Goal: Task Accomplishment & Management: Complete application form

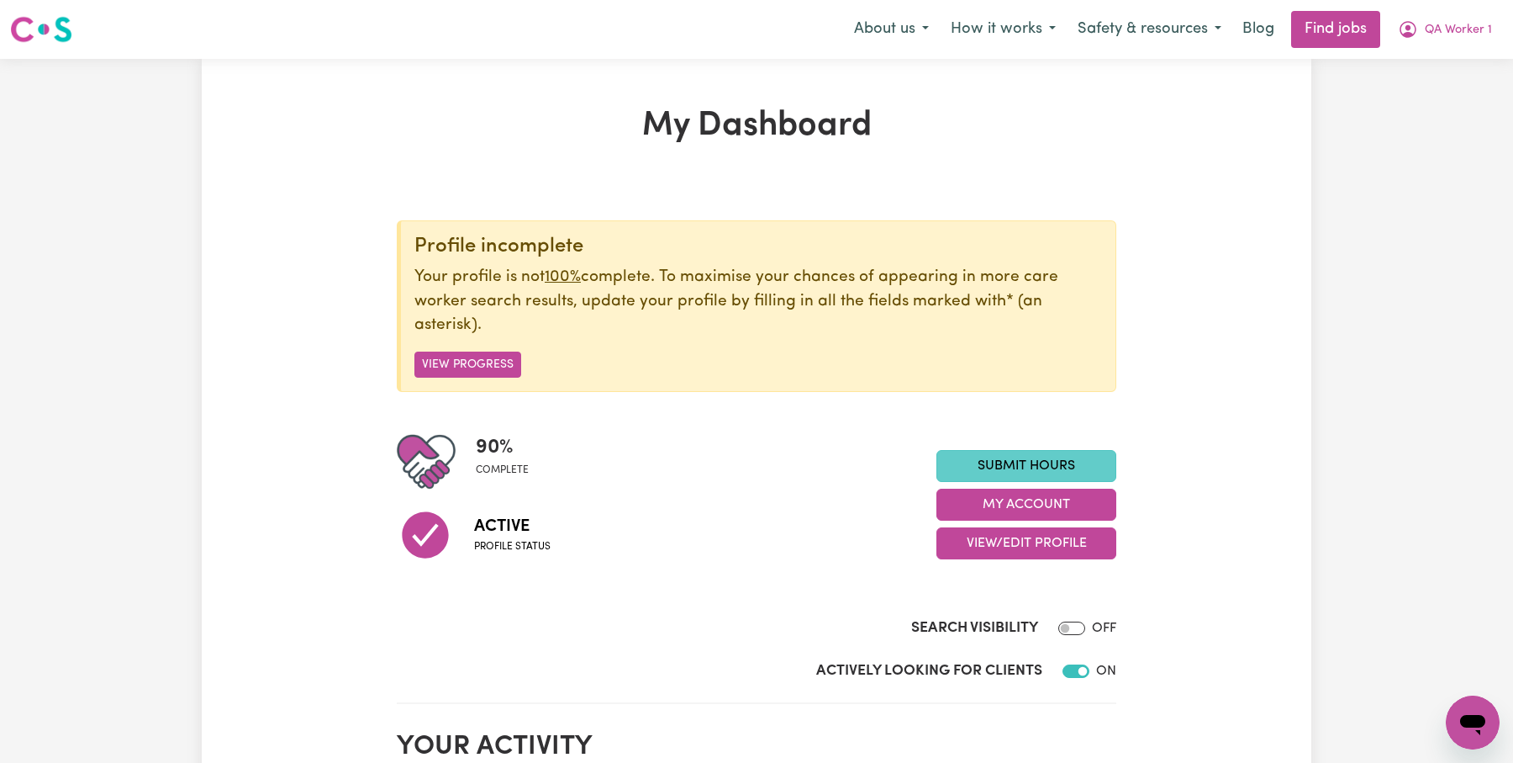
click at [1026, 457] on link "Submit Hours" at bounding box center [1027, 466] width 180 height 32
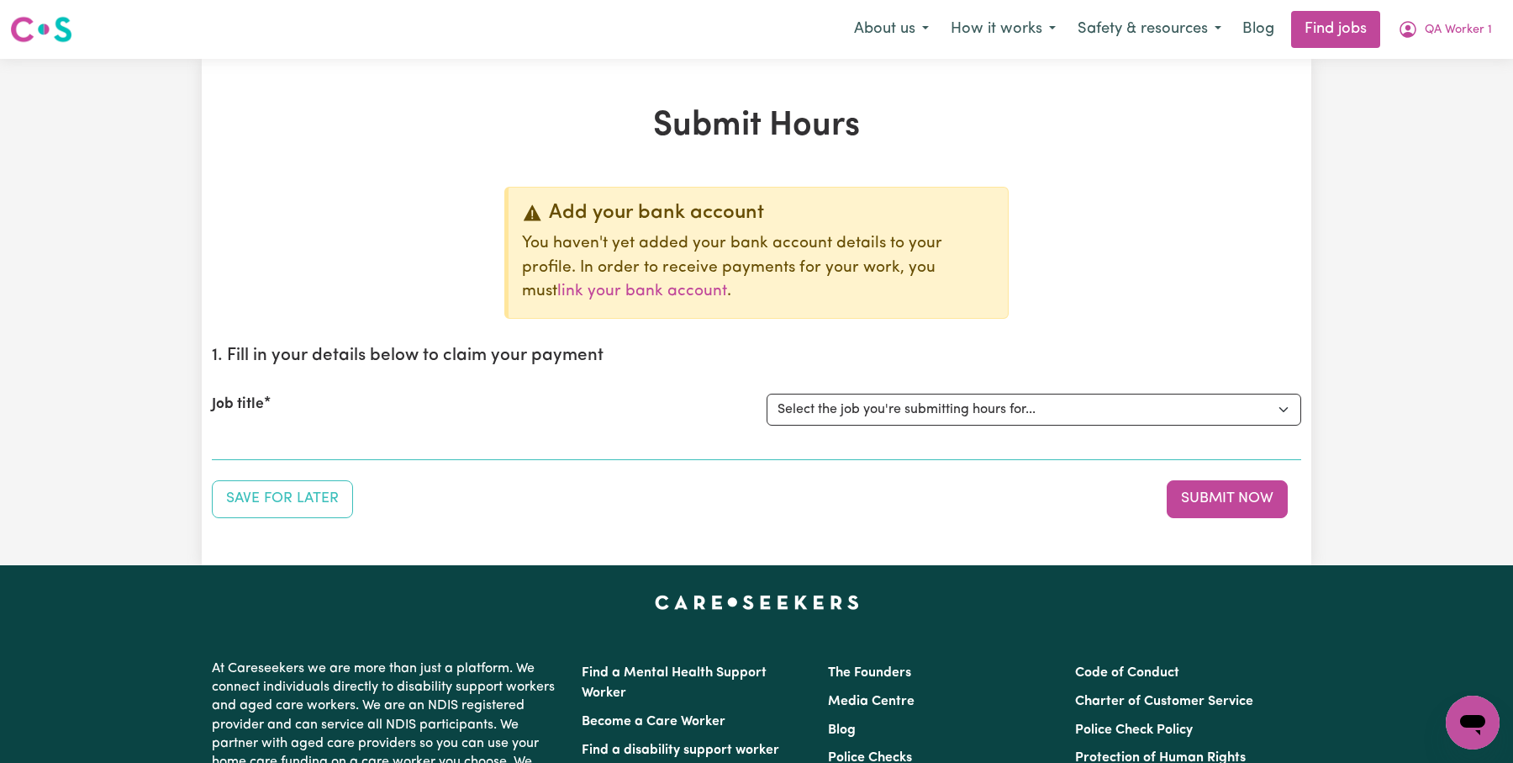
click at [907, 255] on p "You haven't yet added your bank account details to your profile. In order to re…" at bounding box center [758, 268] width 472 height 72
click at [870, 390] on div "Job title Select the job you're submitting hours for... [QA Client 1 Test] QA D…" at bounding box center [757, 409] width 1090 height 72
click at [867, 409] on select "Select the job you're submitting hours for... [QA Client 1 Test] QA Disability …" at bounding box center [1034, 409] width 535 height 32
select select "15254"
click at [767, 393] on select "Select the job you're submitting hours for... [QA Client 1 Test] QA Disability …" at bounding box center [1034, 409] width 535 height 32
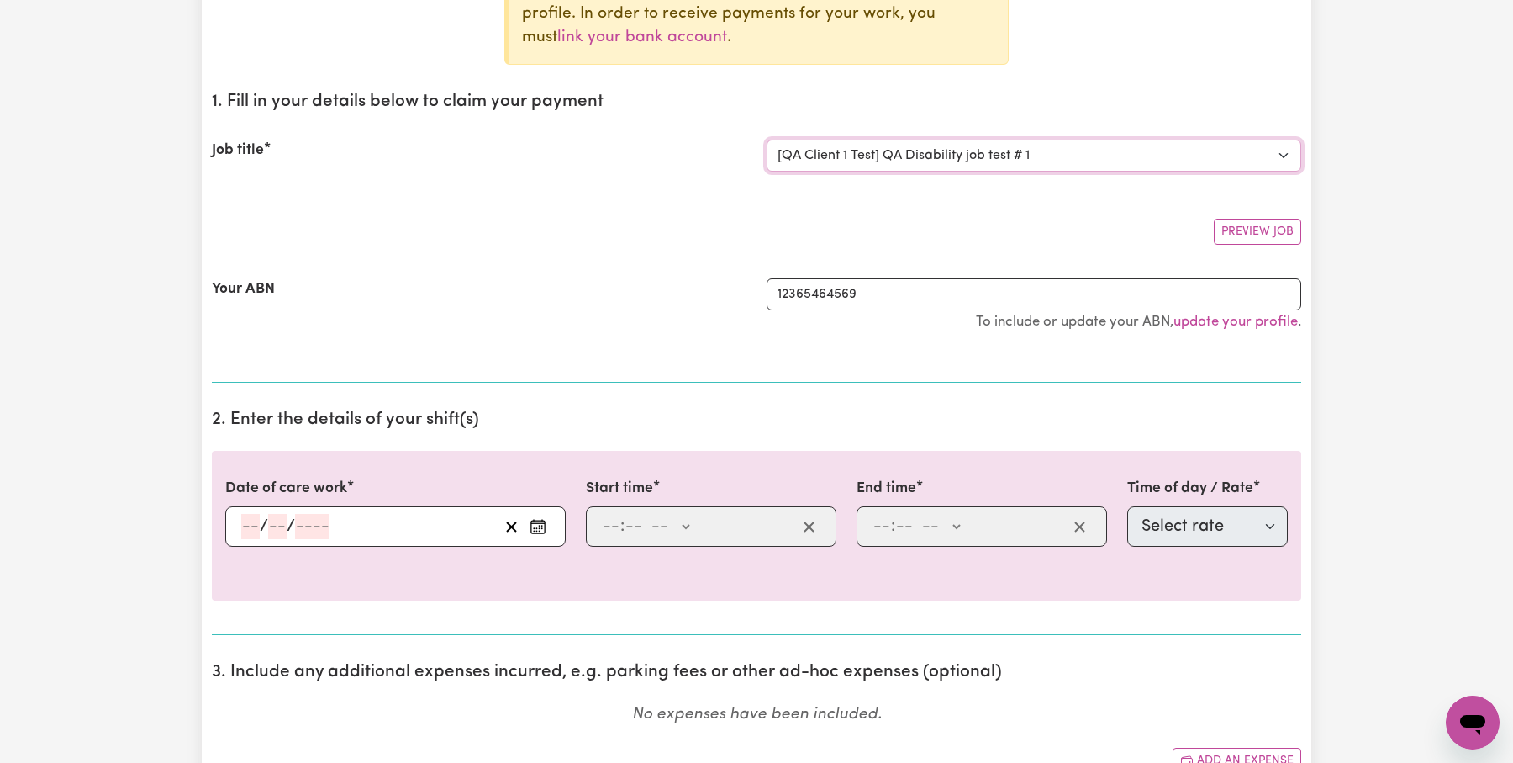
scroll to position [460, 0]
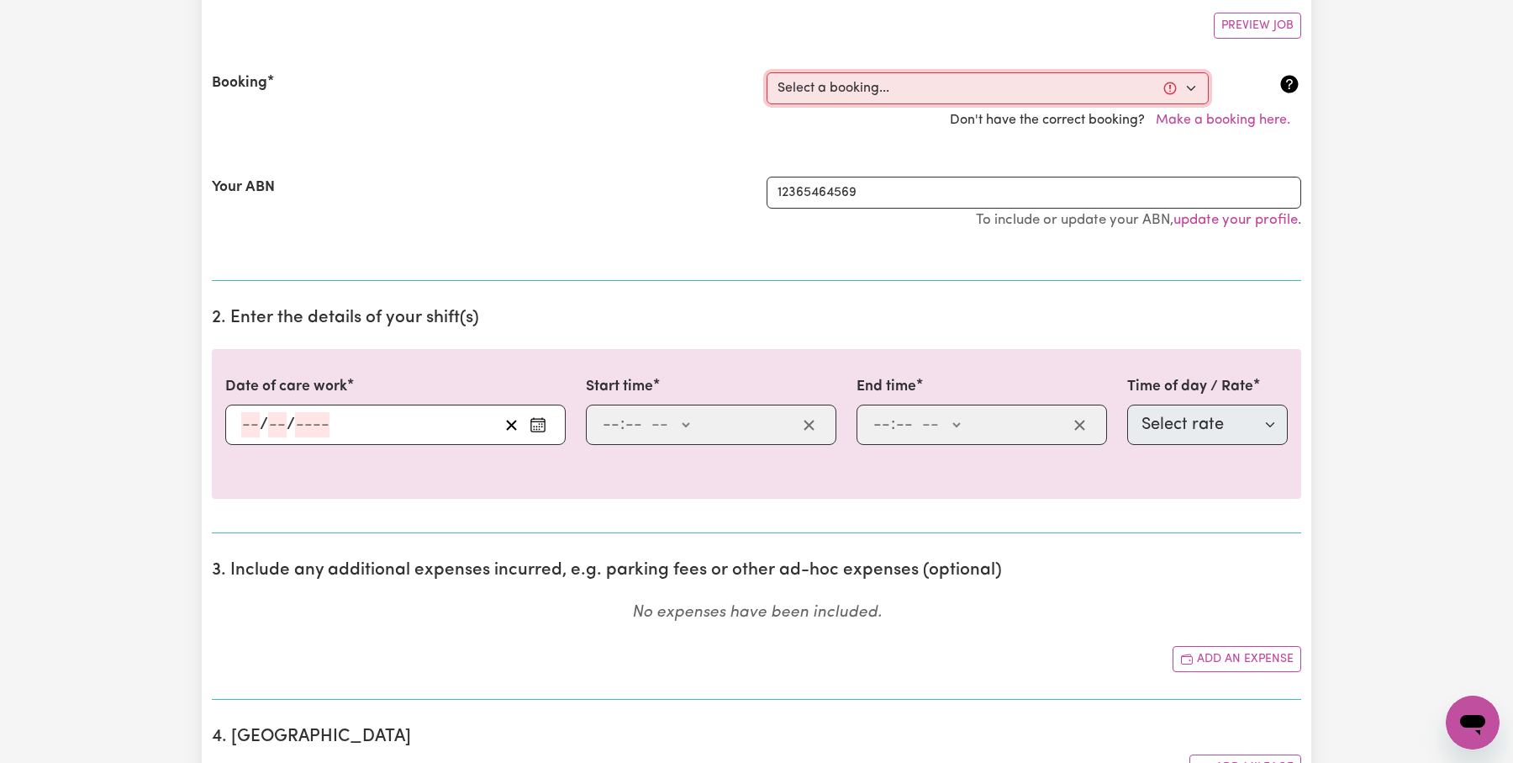
click at [856, 99] on select "Select a booking... [DATE] 9:00am to 11:00am (ONE-OFF)" at bounding box center [988, 88] width 442 height 32
select select "370720"
click at [767, 72] on select "Select a booking... [DATE] 9:00am to 11:00am (ONE-OFF)" at bounding box center [988, 88] width 442 height 32
type input "[DATE]"
type input "13"
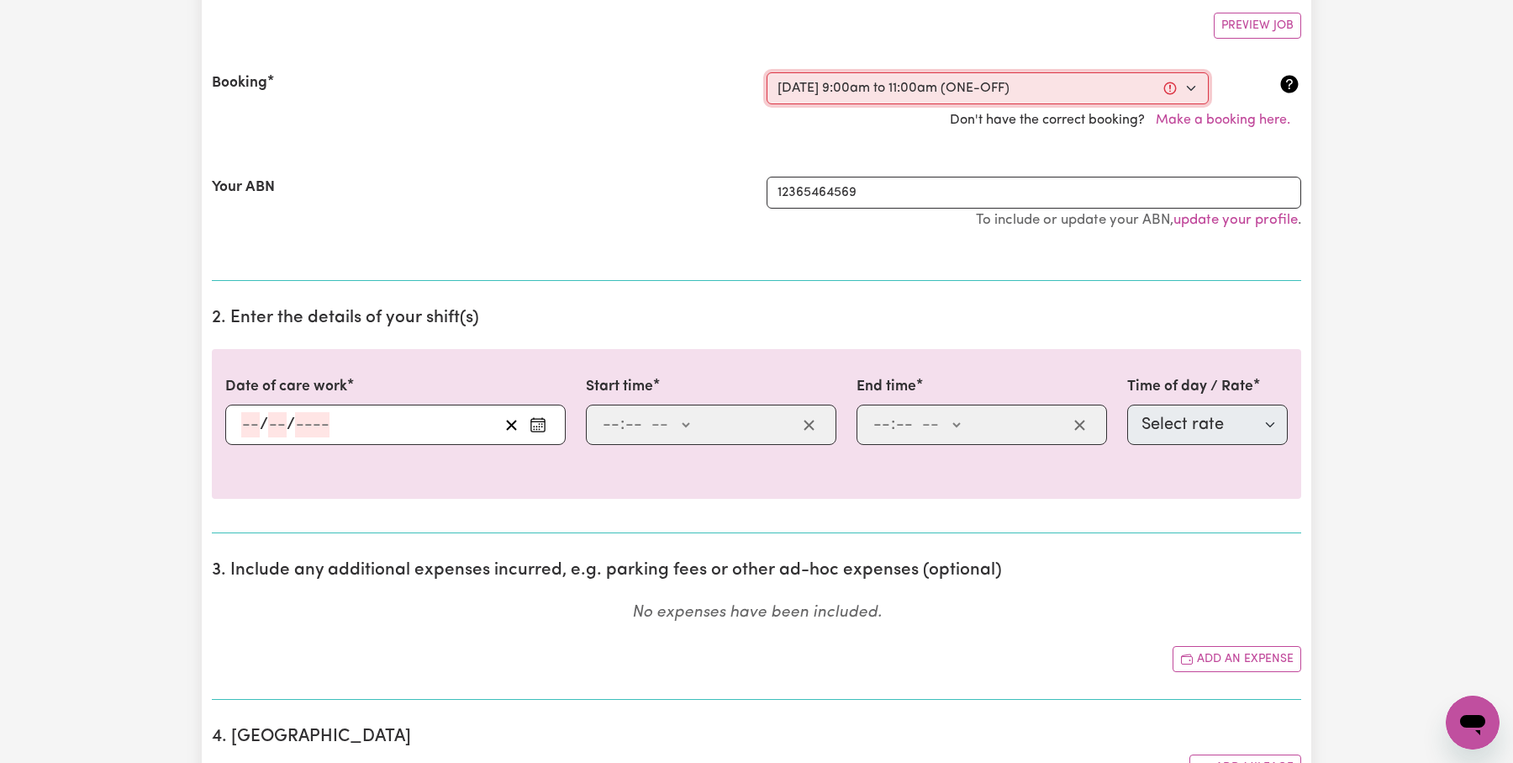
type input "10"
type input "2025"
type input "09:00"
type input "9"
type input "0"
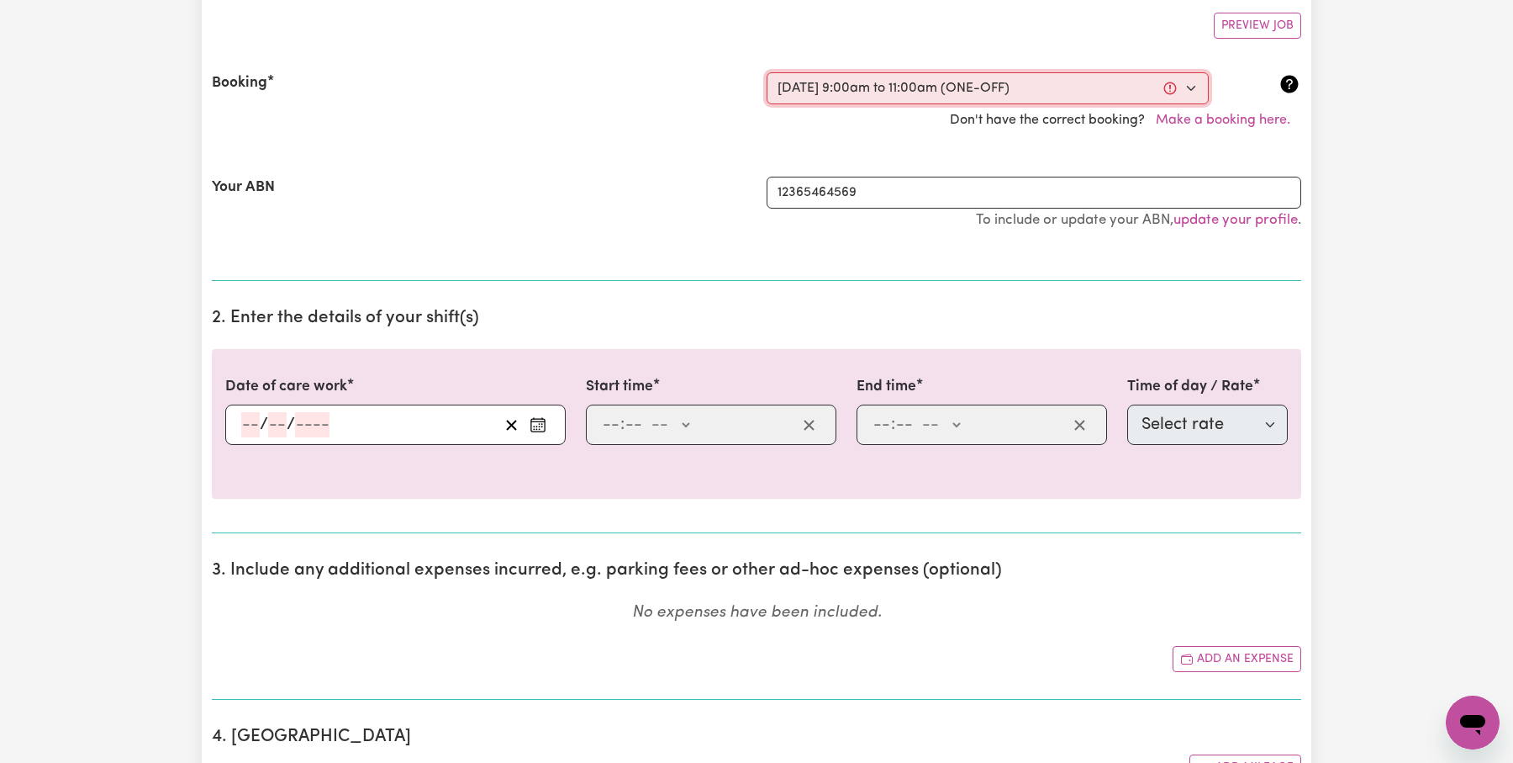
select select "am"
type input "11:00"
type input "11"
type input "0"
select select "am"
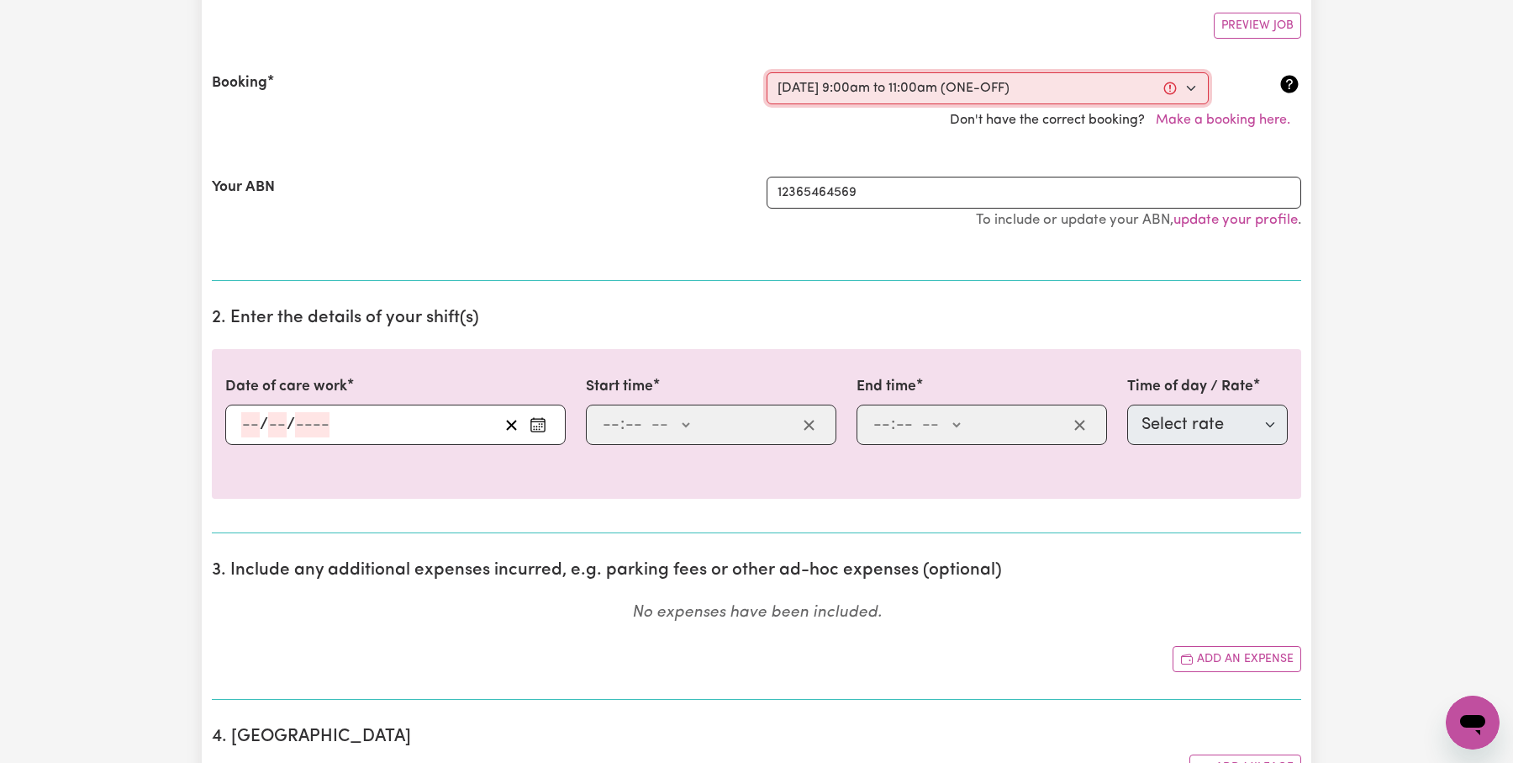
select select "65"
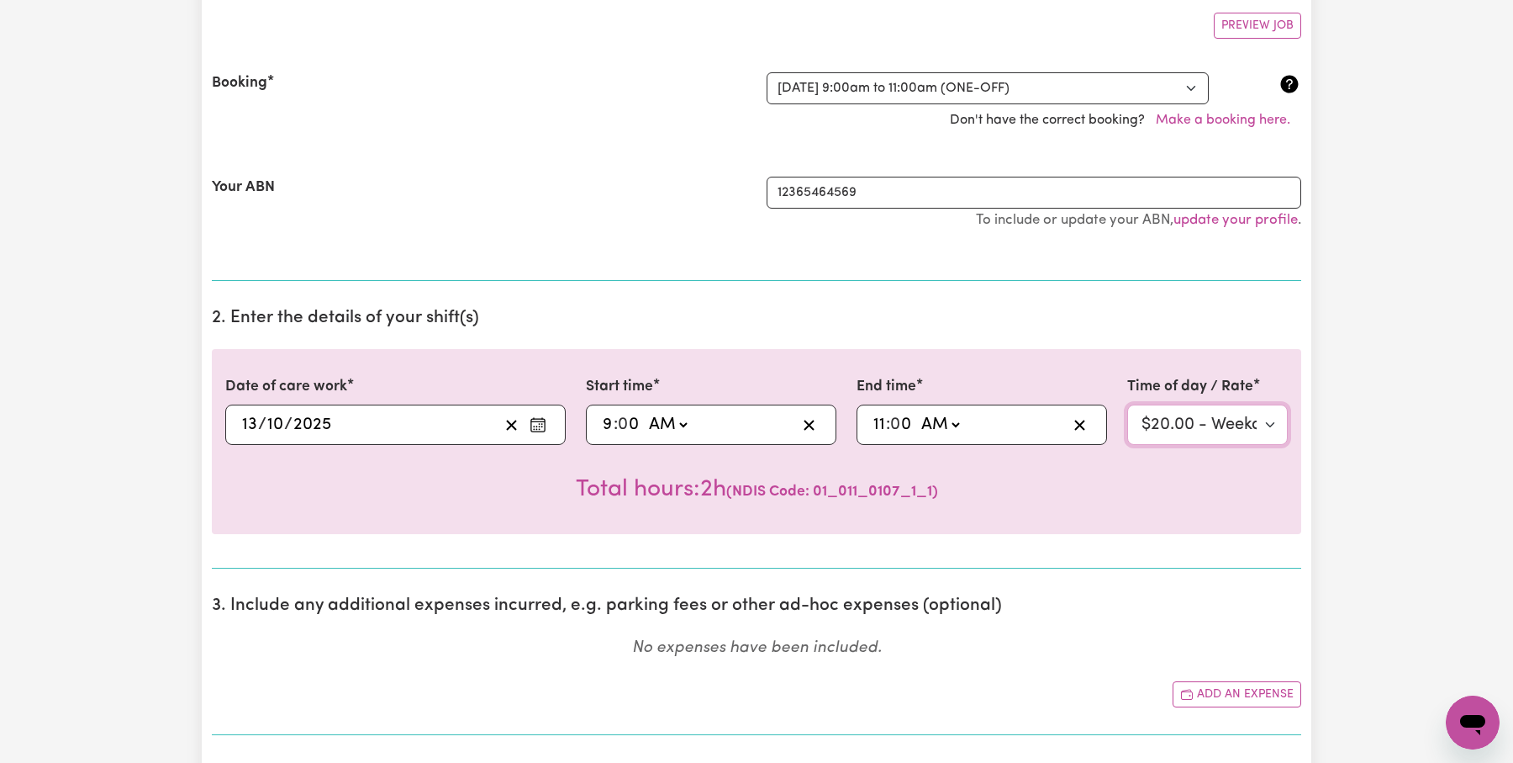
click at [1169, 421] on select "Select rate $20.00 - Weekday Daytime - Assistance with Self Care Activities - S…" at bounding box center [1207, 424] width 161 height 40
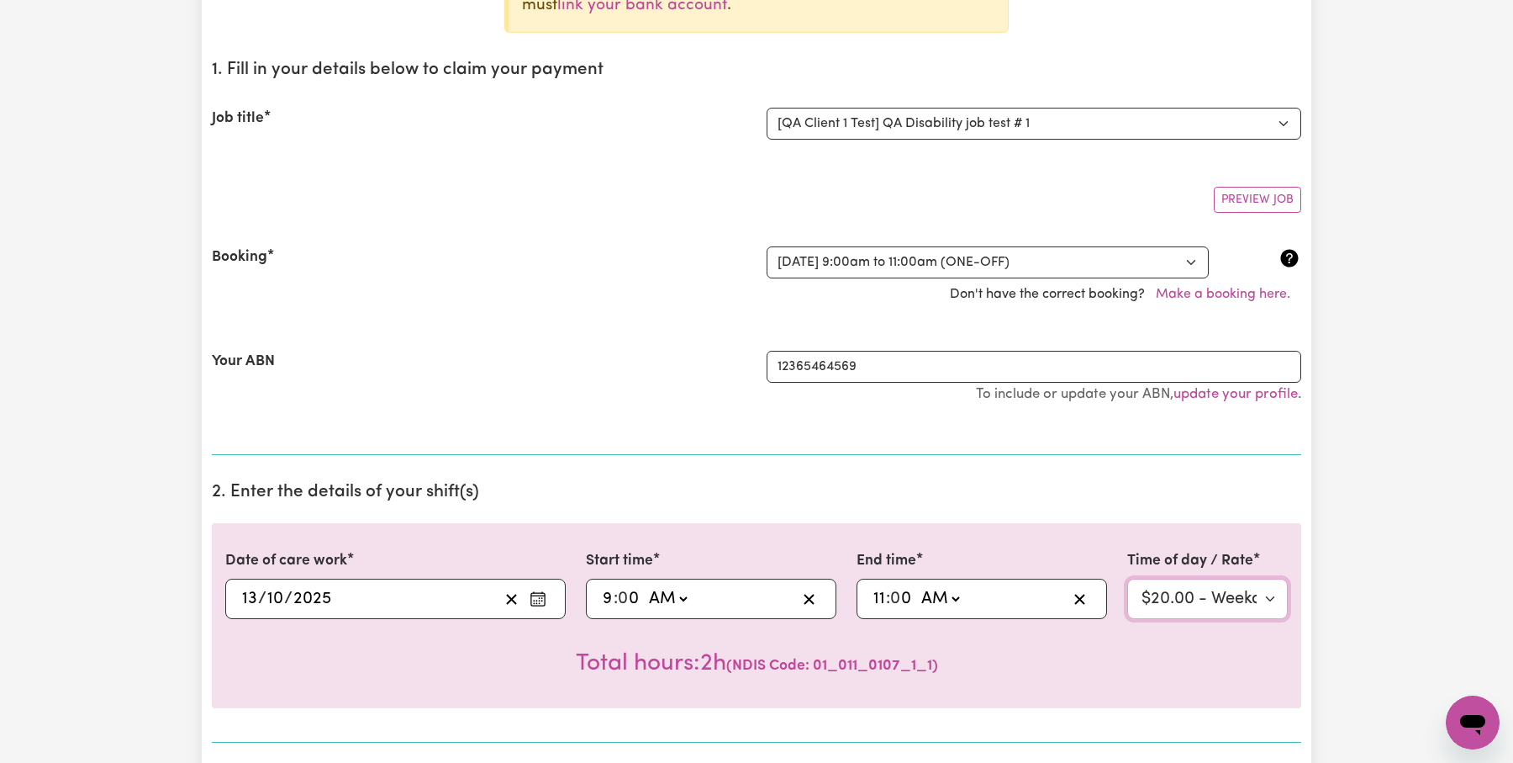
scroll to position [0, 0]
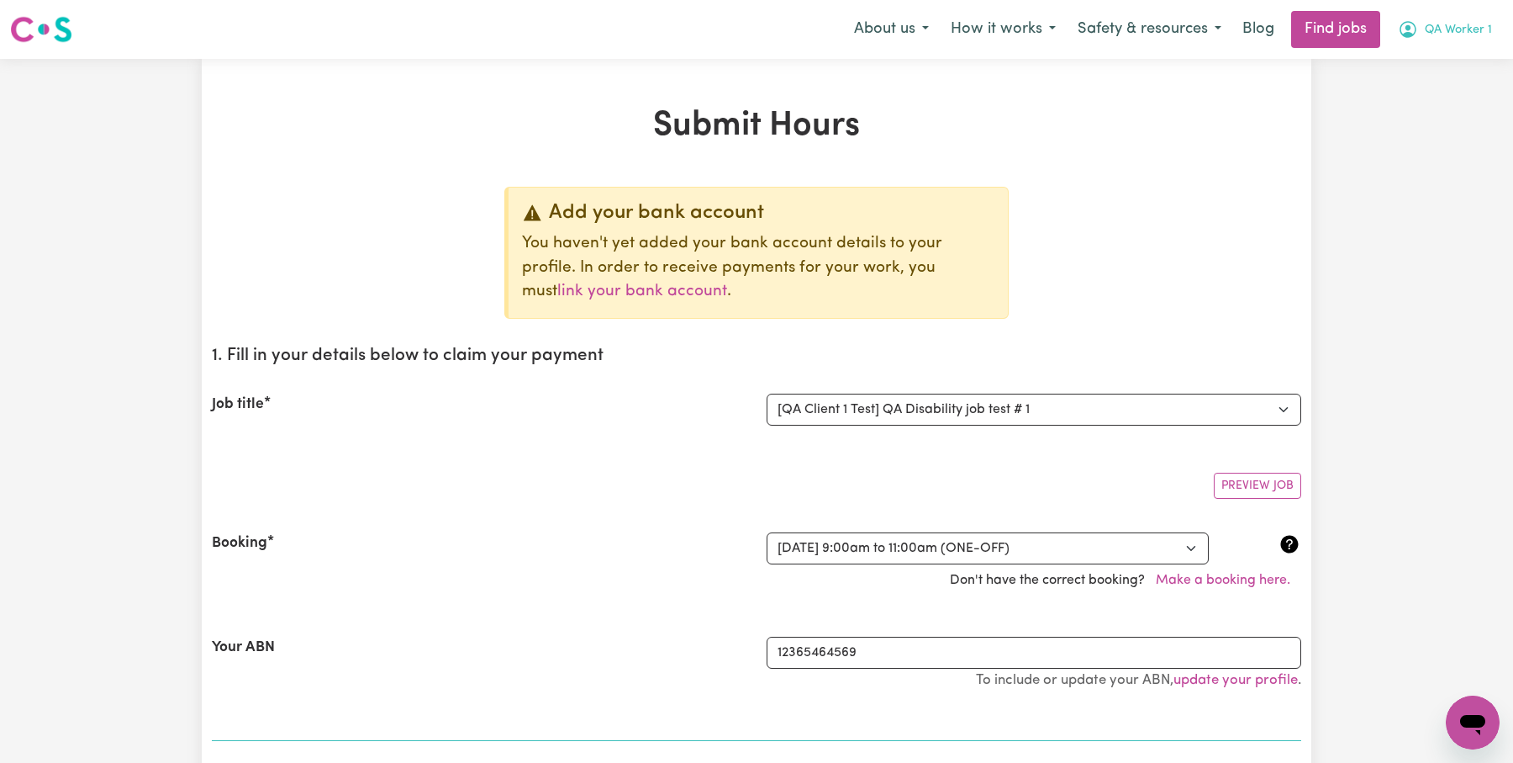
click at [1466, 35] on span "QA Worker 1" at bounding box center [1458, 30] width 67 height 18
click at [1447, 121] on link "Logout" at bounding box center [1436, 129] width 133 height 32
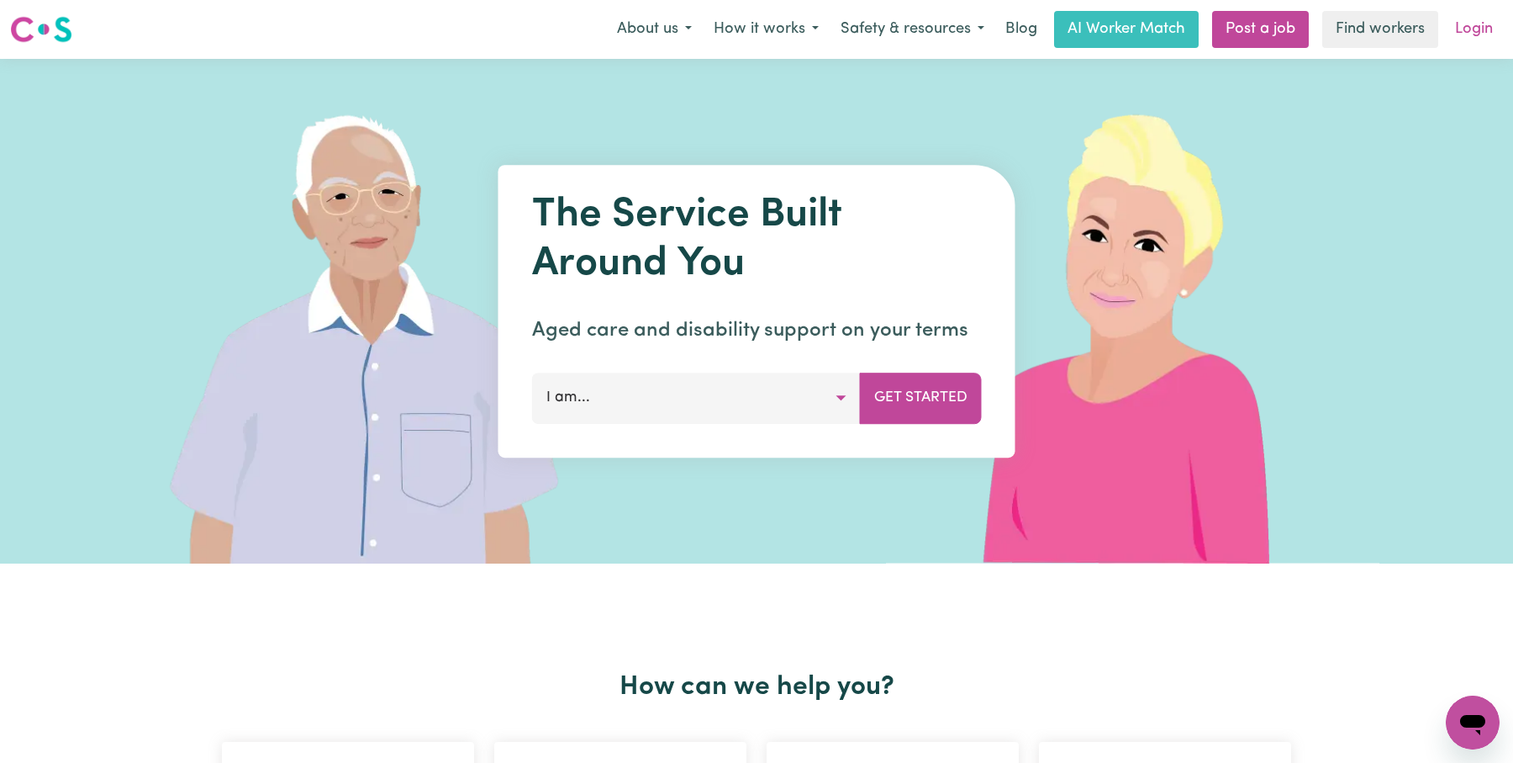
click at [1489, 27] on link "Login" at bounding box center [1474, 29] width 58 height 37
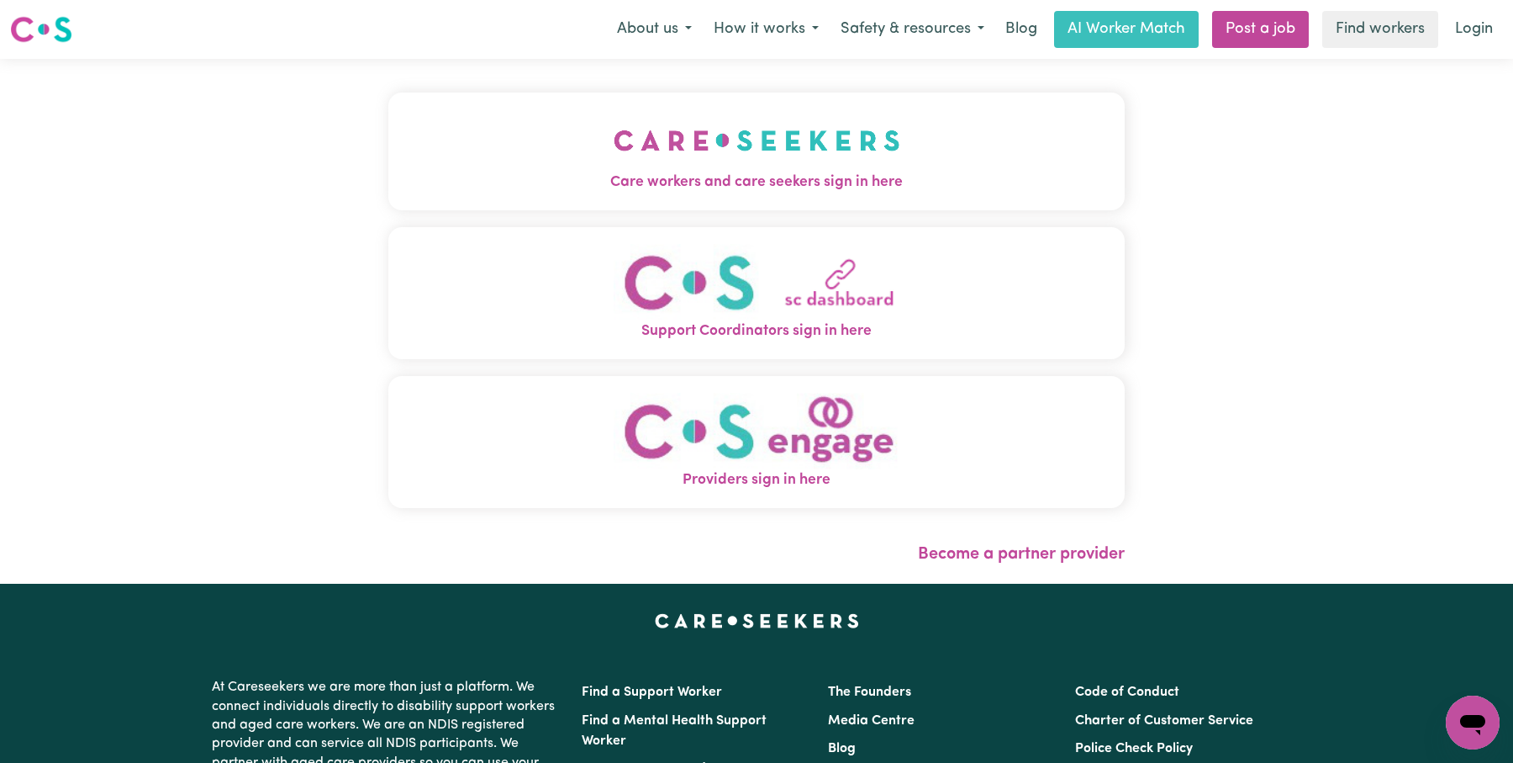
click at [986, 153] on button "Care workers and care seekers sign in here" at bounding box center [756, 151] width 736 height 118
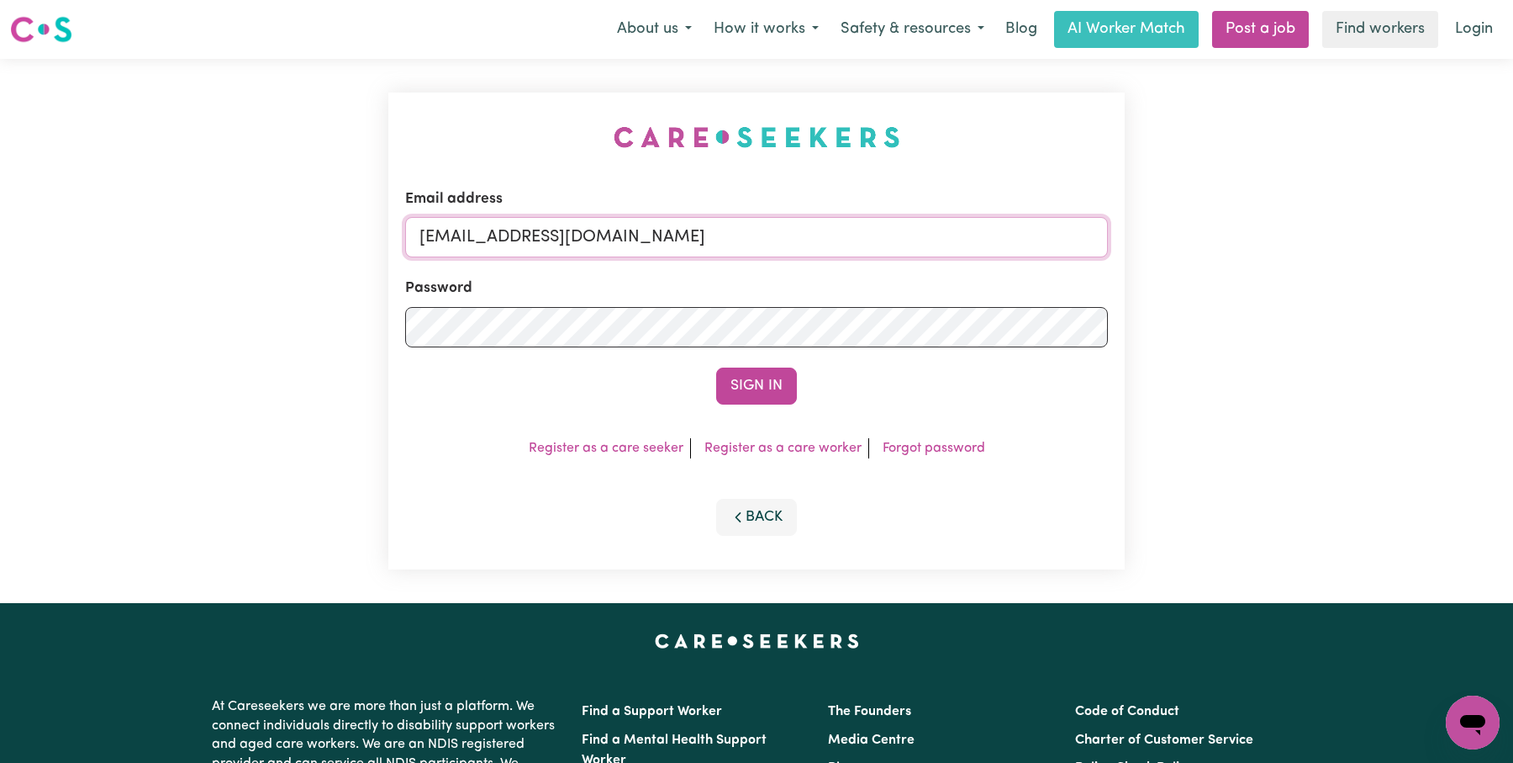
click at [895, 238] on input "[EMAIL_ADDRESS][DOMAIN_NAME]" at bounding box center [756, 237] width 703 height 40
drag, startPoint x: 505, startPoint y: 229, endPoint x: 706, endPoint y: 270, distance: 205.1
click at [709, 272] on form "Email address superuser~[EMAIL_ADDRESS][DOMAIN_NAME] Password Sign In" at bounding box center [756, 296] width 703 height 216
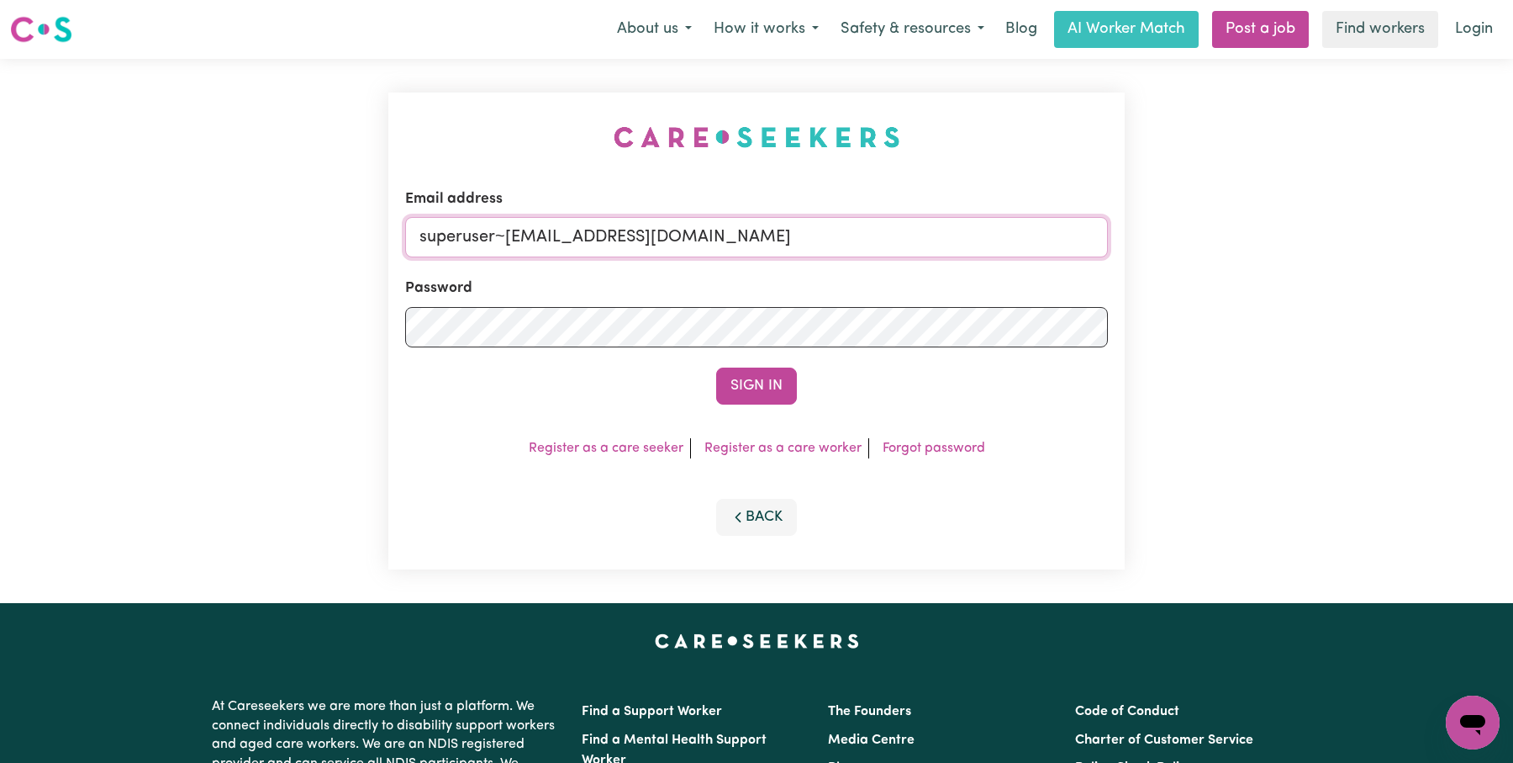
paste input "[EMAIL_ADDRESS][DOMAIN_NAME]"
click at [756, 393] on button "Sign In" at bounding box center [756, 385] width 81 height 37
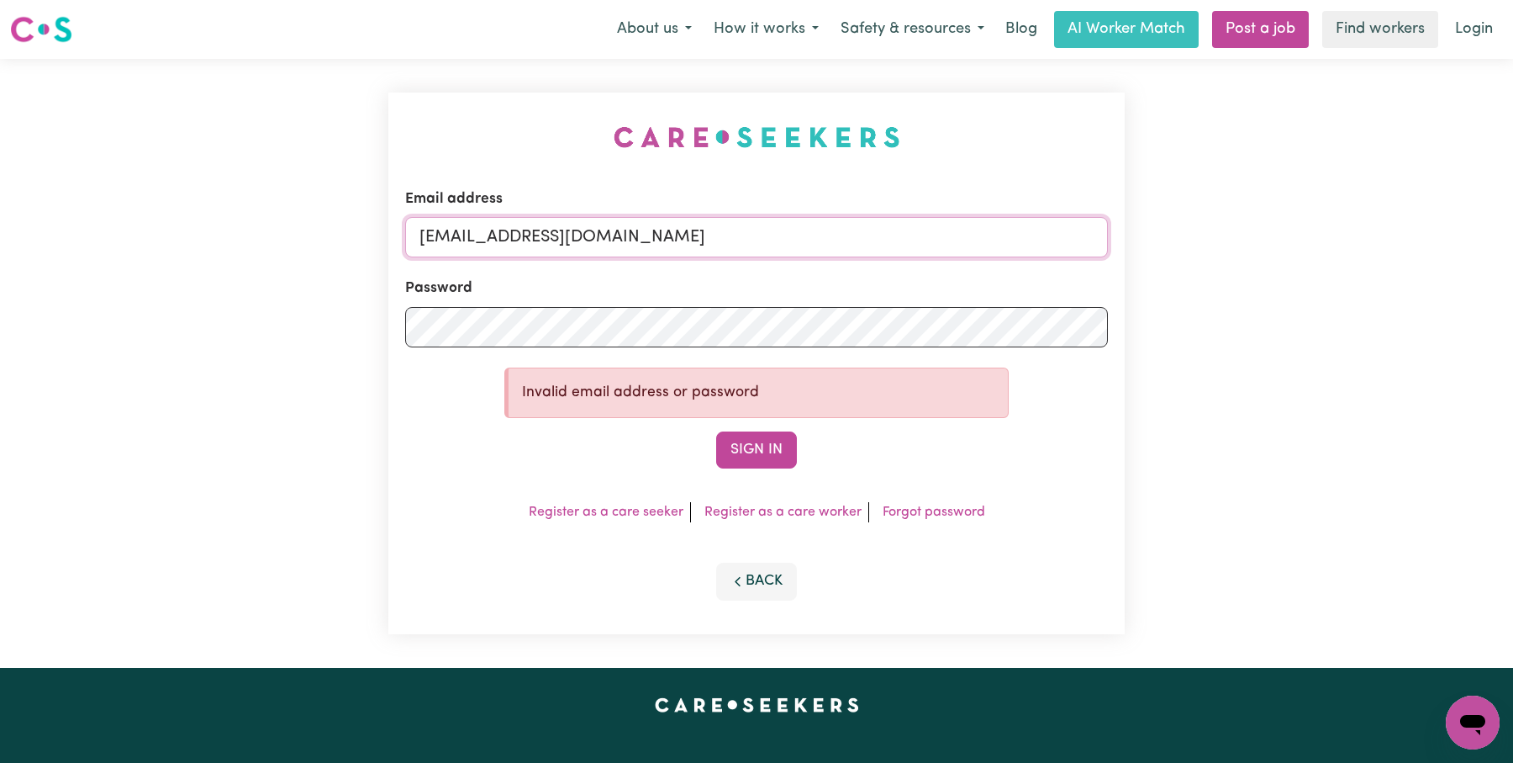
click at [546, 239] on input "[EMAIL_ADDRESS][DOMAIN_NAME]" at bounding box center [756, 237] width 703 height 40
drag, startPoint x: 506, startPoint y: 234, endPoint x: 908, endPoint y: 292, distance: 406.0
click at [908, 292] on form "Email address [EMAIL_ADDRESS][DOMAIN_NAME] Password Invalid email address or pa…" at bounding box center [756, 328] width 703 height 280
paste input "[EMAIL_ADDRESS][DOMAIN_NAME]"
type input "[EMAIL_ADDRESS][DOMAIN_NAME]"
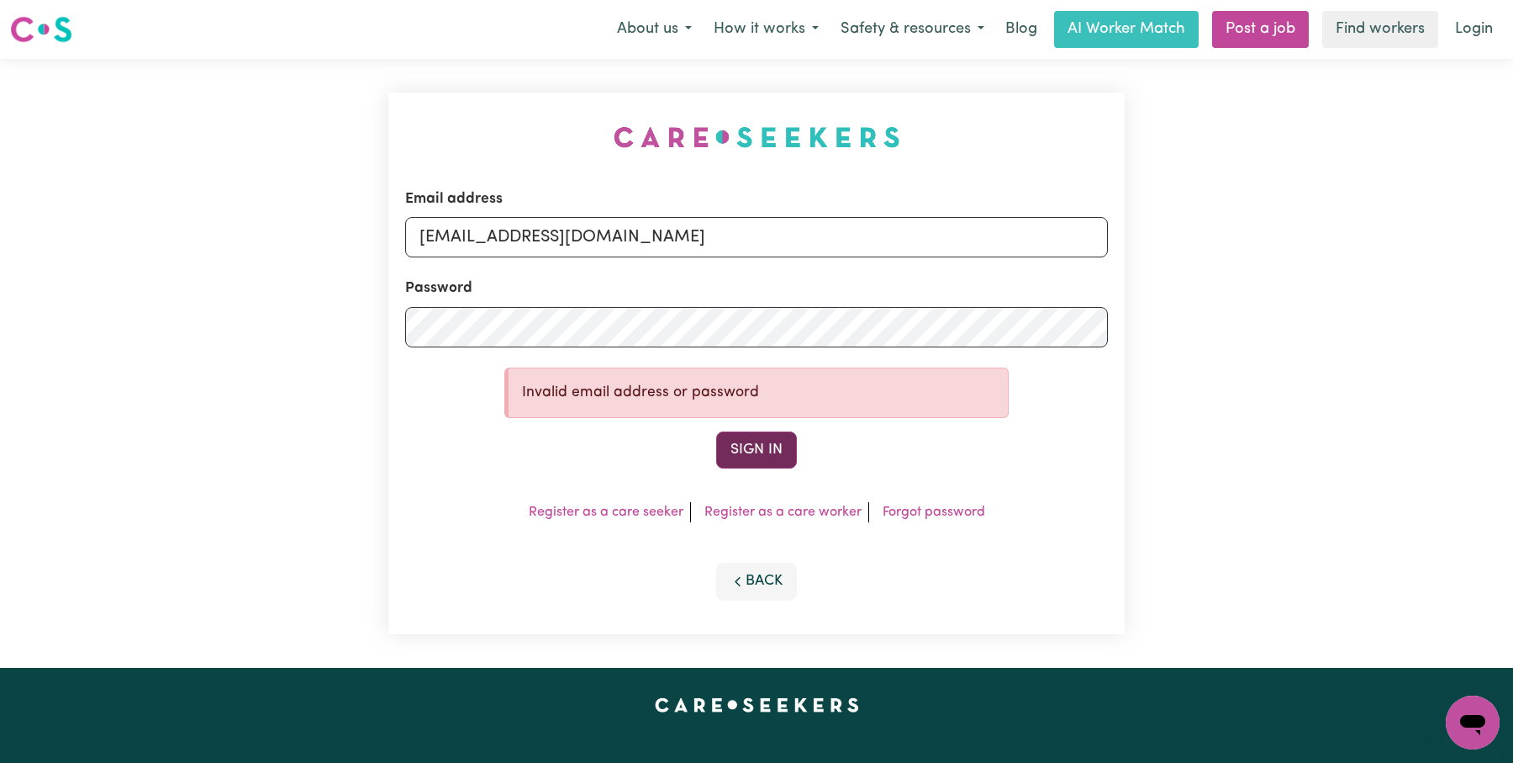
click at [787, 439] on button "Sign In" at bounding box center [756, 449] width 81 height 37
